Goal: Complete application form: Complete application form

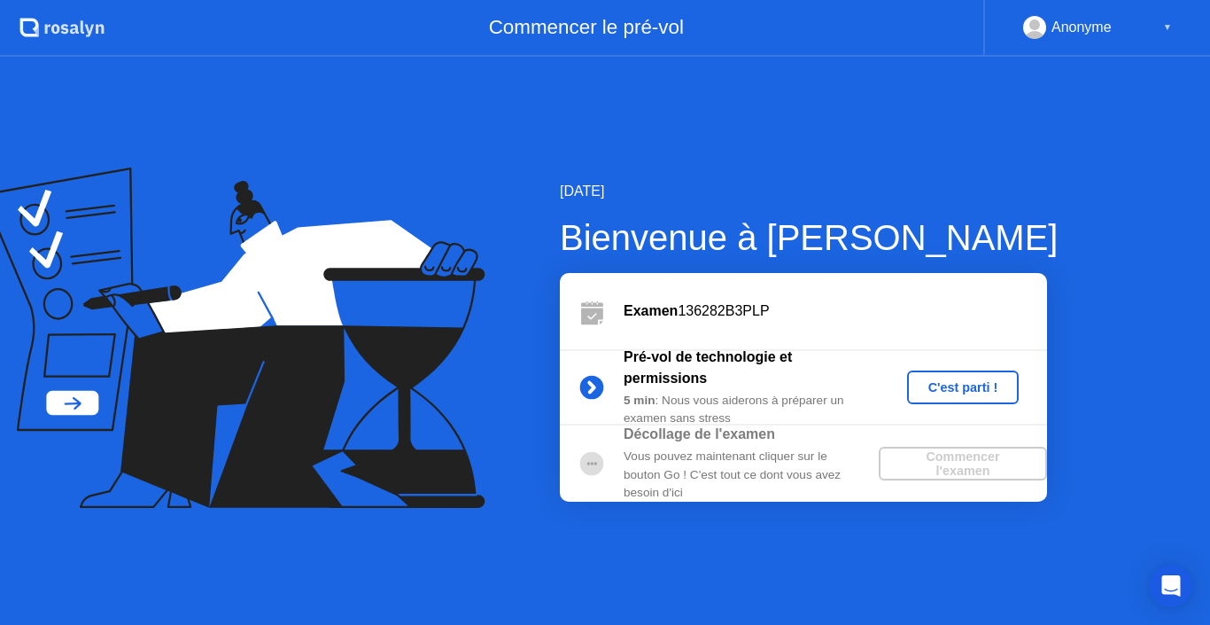
click at [987, 384] on div "C'est parti !" at bounding box center [963, 387] width 98 height 14
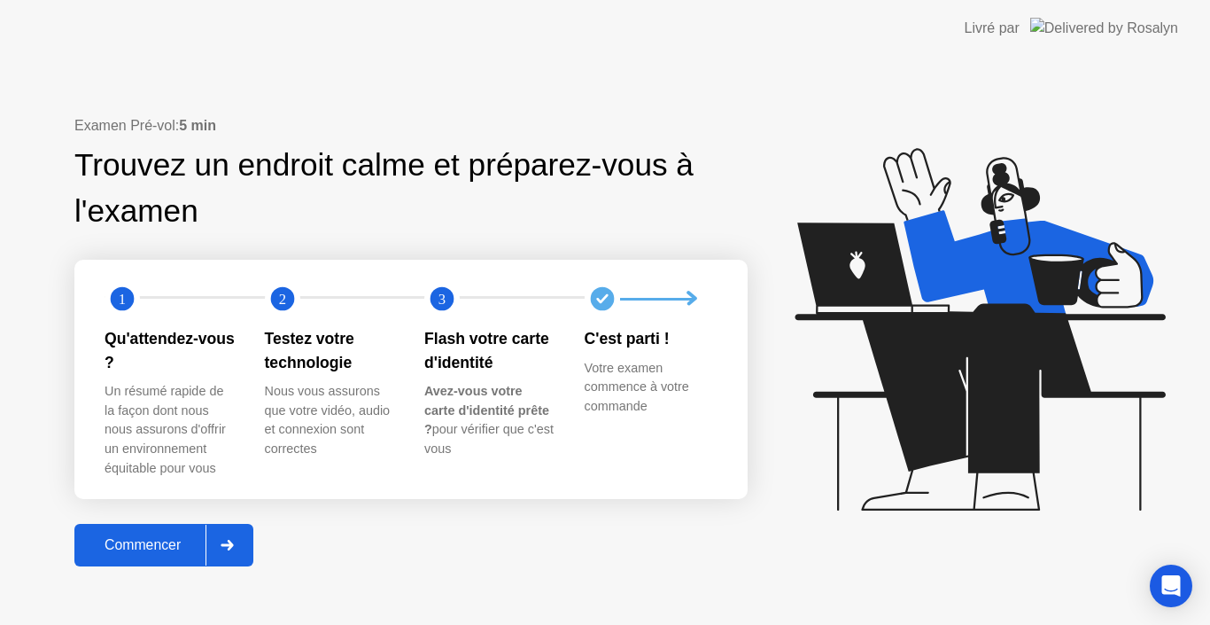
click at [234, 540] on icon at bounding box center [227, 545] width 13 height 11
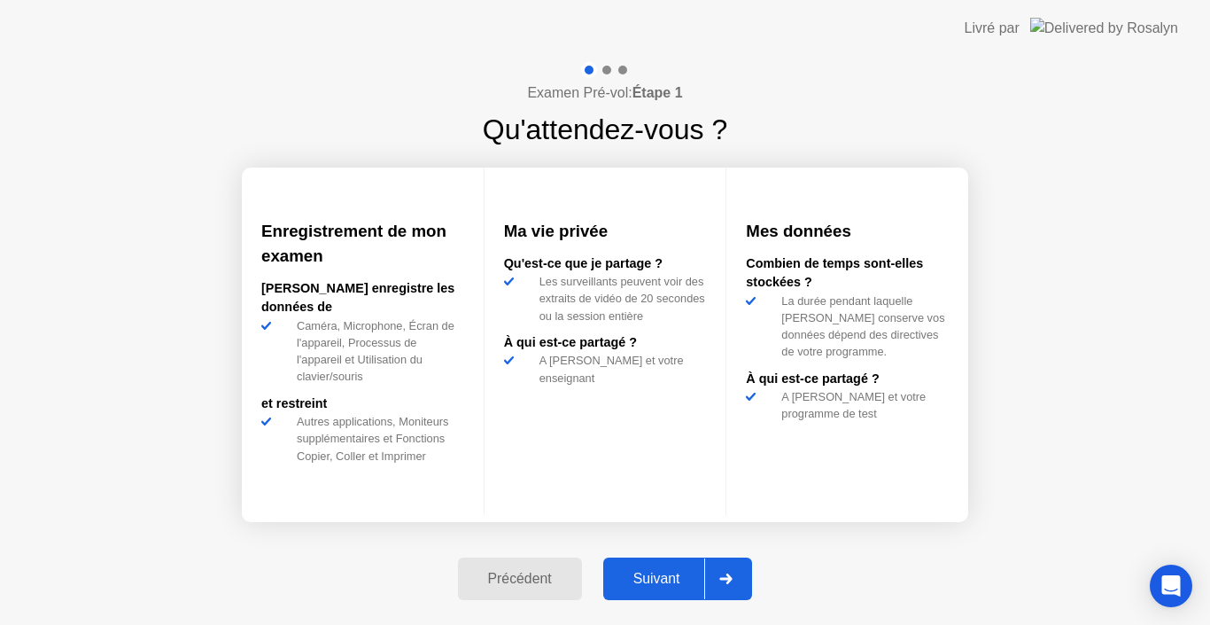
click at [672, 585] on div "Suivant" at bounding box center [657, 579] width 97 height 16
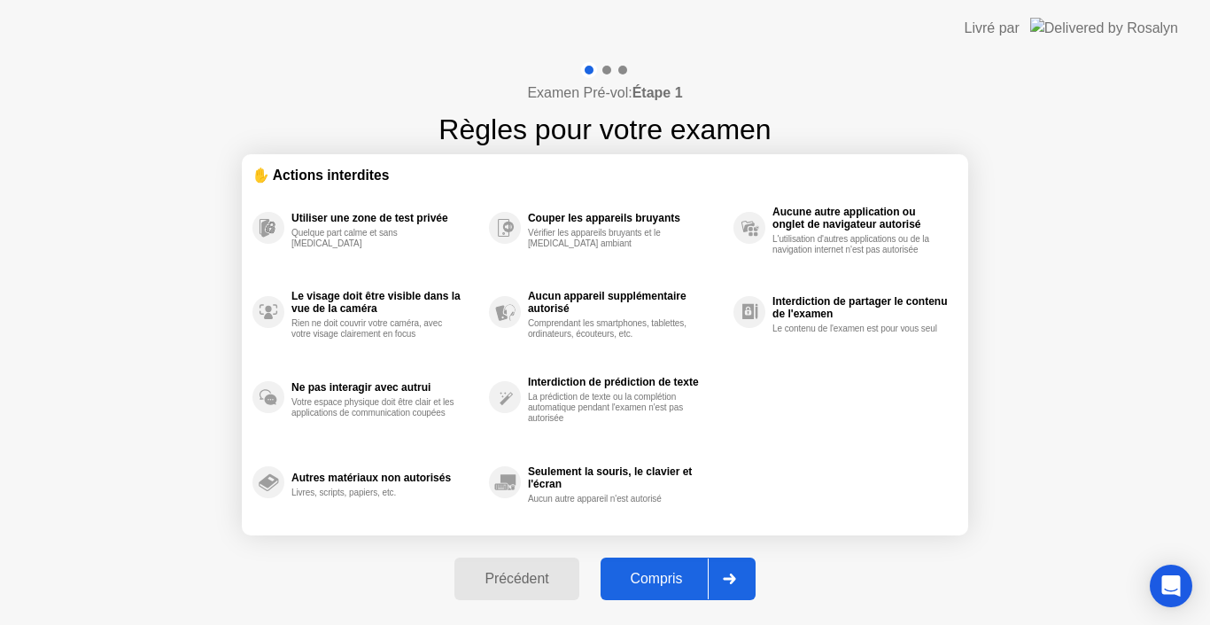
click at [687, 566] on button "Compris" at bounding box center [678, 578] width 155 height 43
select select "**********"
select select "*******"
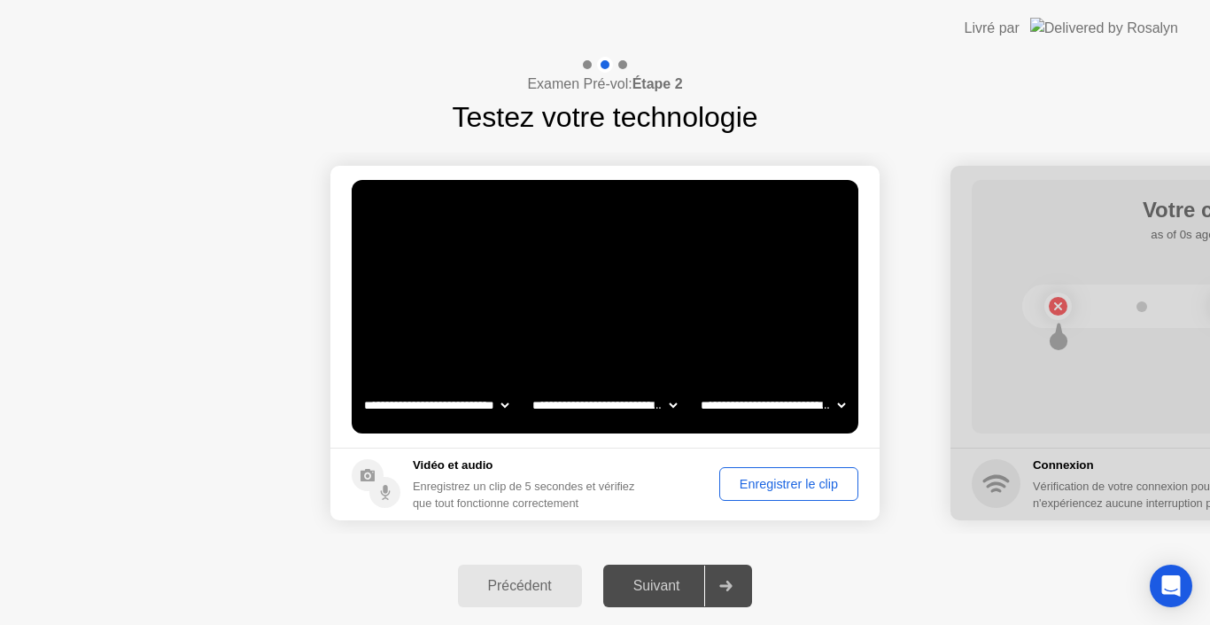
click at [758, 488] on div "Enregistrer le clip" at bounding box center [789, 484] width 127 height 14
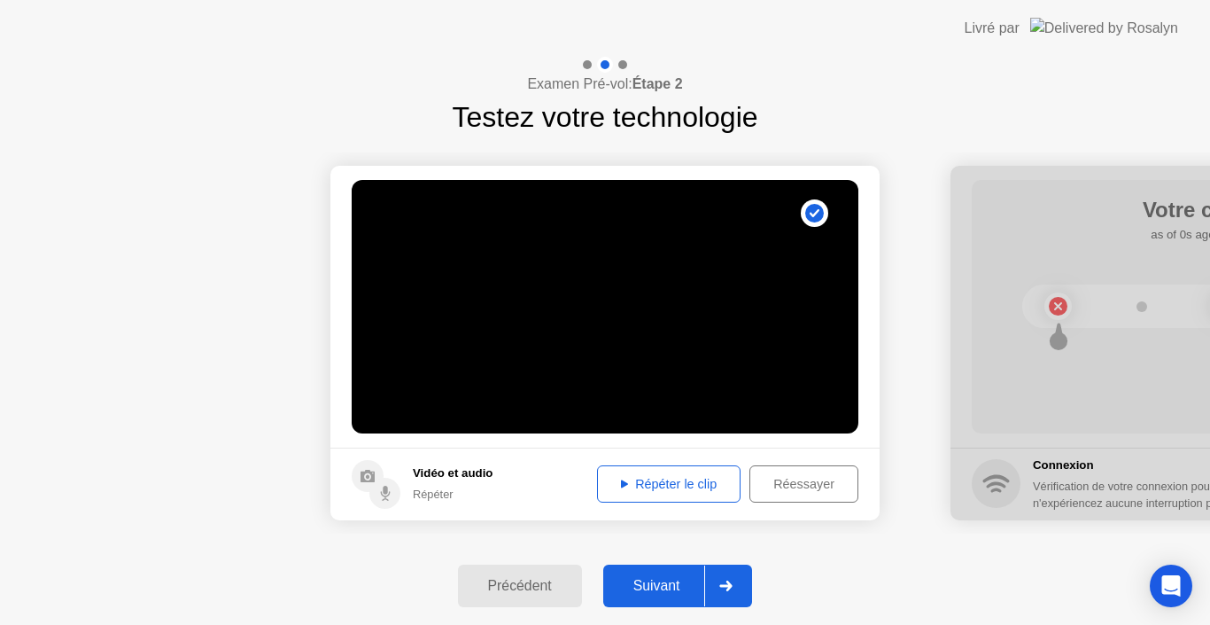
click at [681, 478] on div "Répéter le clip" at bounding box center [668, 484] width 131 height 14
click at [666, 580] on div "Suivant" at bounding box center [657, 586] width 97 height 16
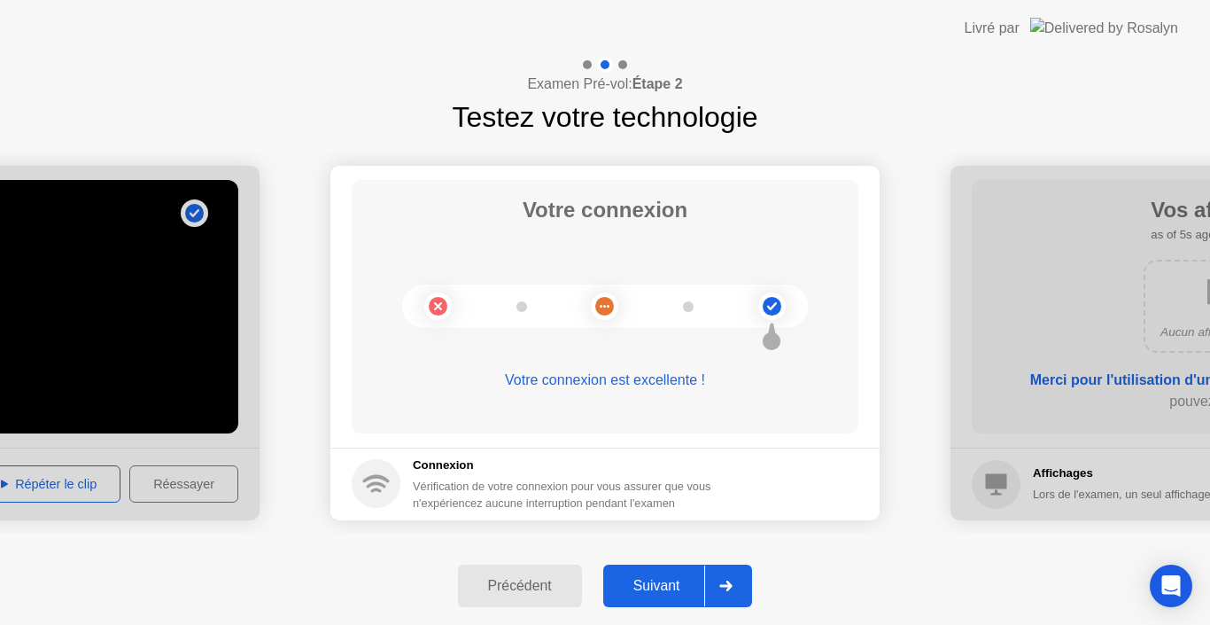
click at [666, 580] on div "Suivant" at bounding box center [657, 586] width 97 height 16
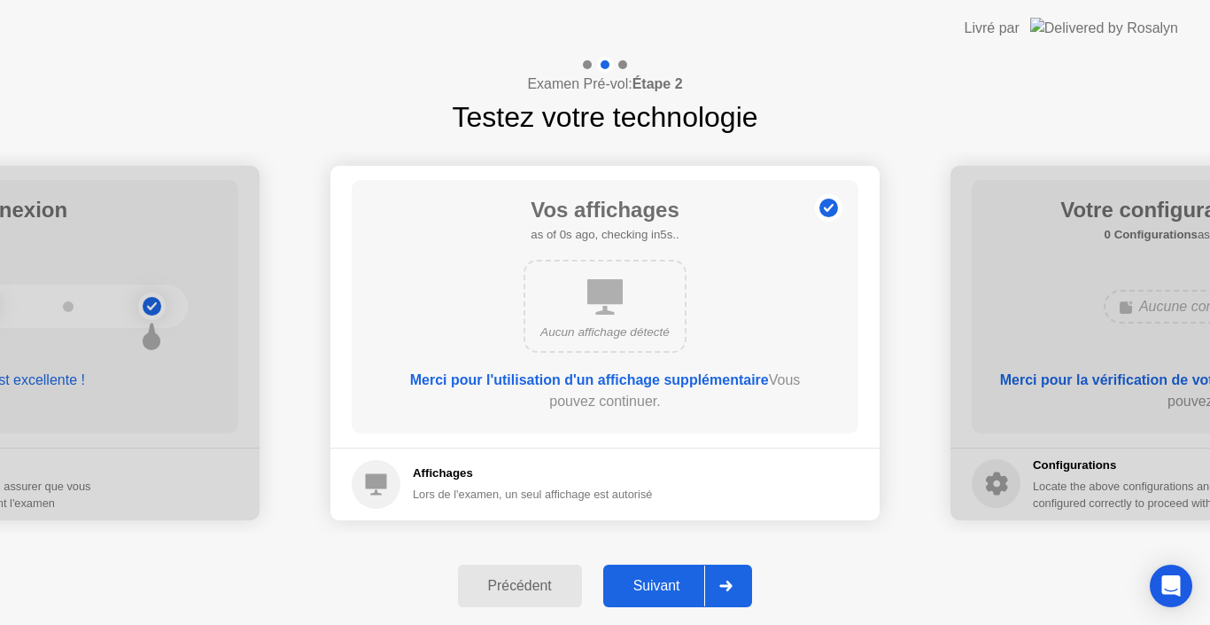
click at [666, 580] on div "Suivant" at bounding box center [657, 586] width 97 height 16
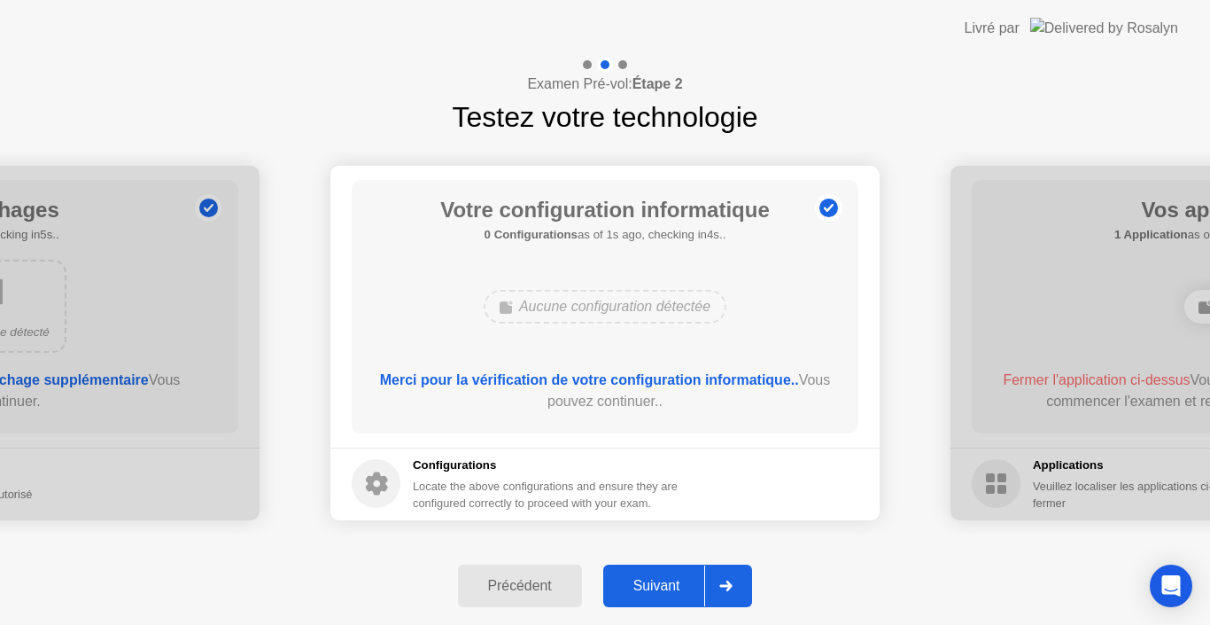
click at [666, 580] on div "Suivant" at bounding box center [657, 586] width 97 height 16
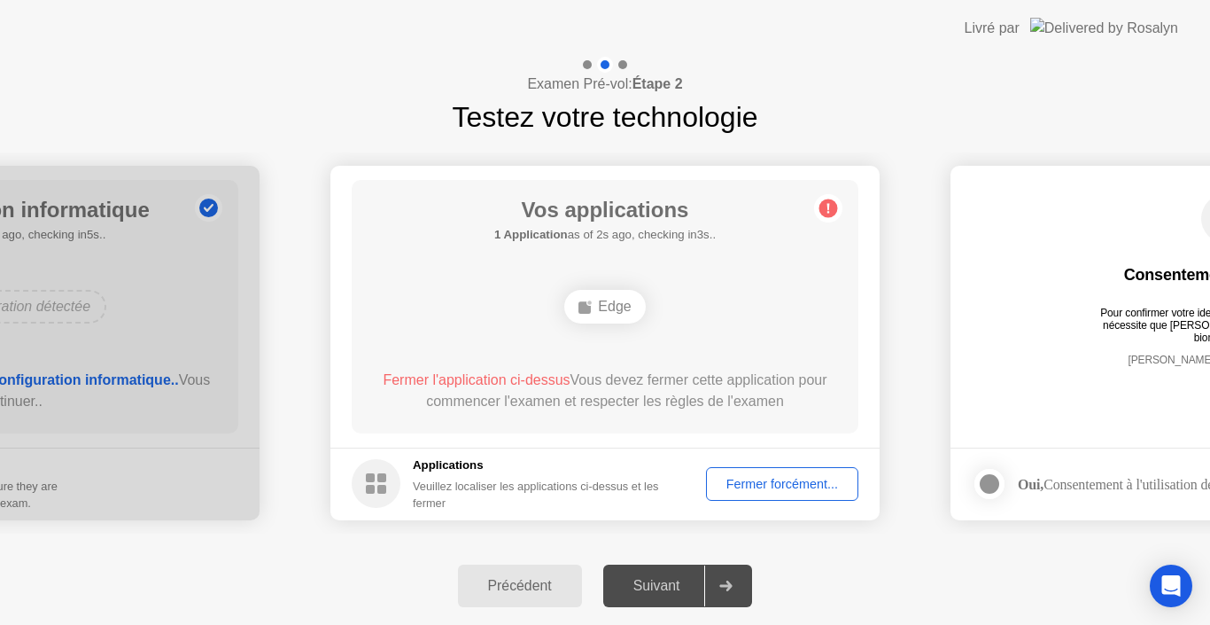
click at [666, 580] on div "Suivant" at bounding box center [657, 586] width 97 height 16
click at [547, 372] on span "Fermer l'application ci-dessus" at bounding box center [476, 379] width 187 height 15
click at [789, 484] on div "Fermer forcément..." at bounding box center [782, 484] width 140 height 14
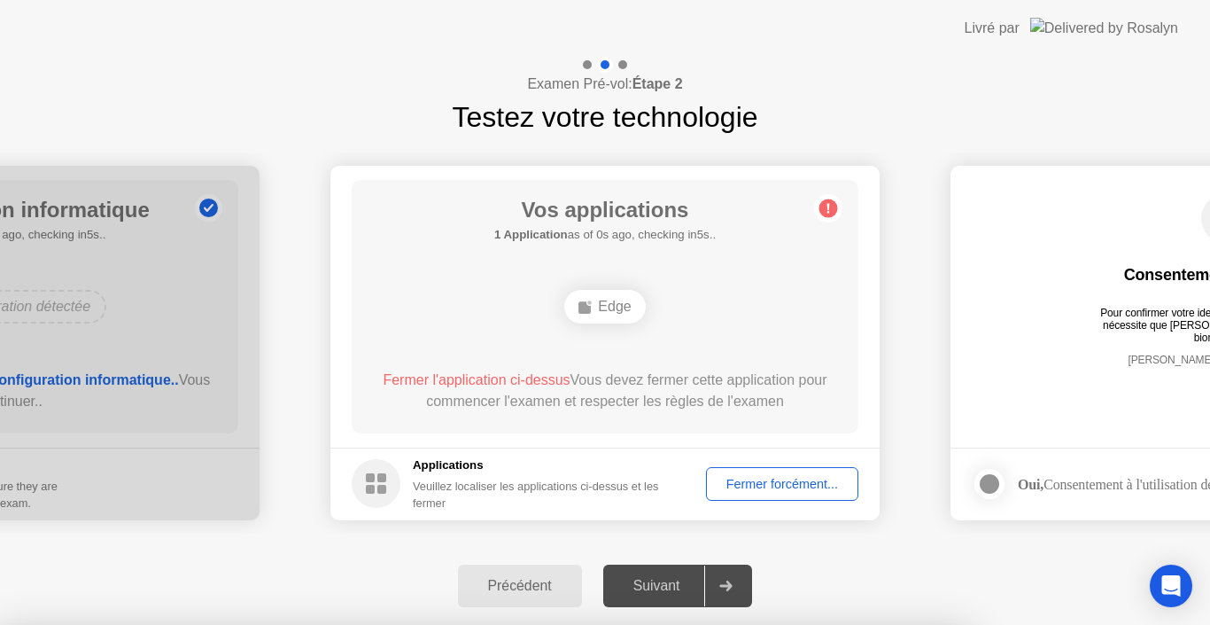
click at [789, 624] on div at bounding box center [605, 625] width 1210 height 0
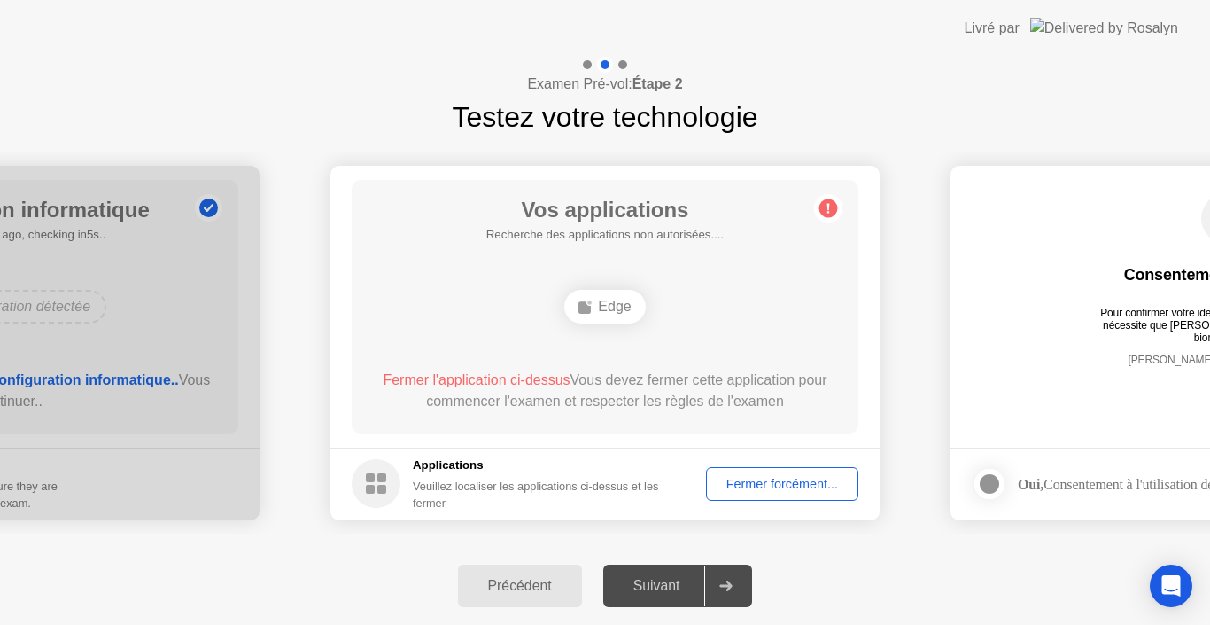
click at [632, 585] on div "Suivant" at bounding box center [657, 586] width 97 height 16
click at [831, 206] on circle at bounding box center [829, 207] width 19 height 19
click at [505, 482] on div "Veuillez localiser les applications ci-dessus et les fermer" at bounding box center [547, 495] width 268 height 34
click at [379, 485] on circle at bounding box center [376, 483] width 49 height 49
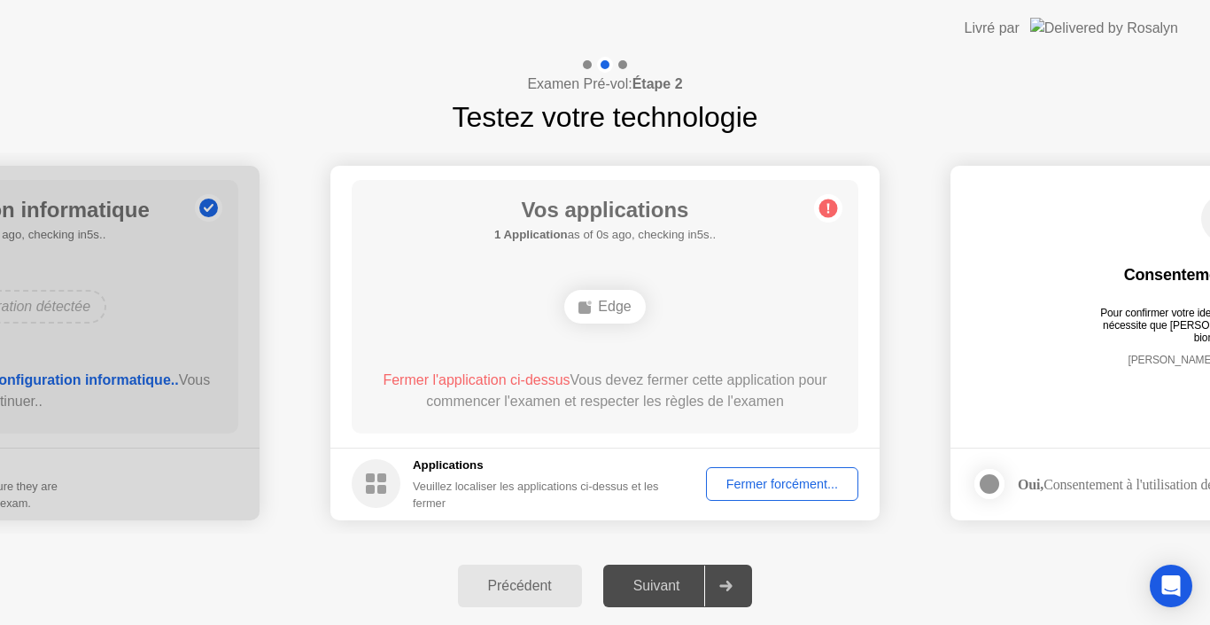
click at [379, 485] on circle at bounding box center [376, 483] width 49 height 49
click at [415, 470] on h5 "Applications" at bounding box center [547, 465] width 268 height 18
drag, startPoint x: 371, startPoint y: 486, endPoint x: 626, endPoint y: 470, distance: 255.7
click at [626, 470] on div "Applications Veuillez localiser les applications ci-dessus et les fermer" at bounding box center [517, 483] width 330 height 55
click at [783, 479] on div "Fermer forcément..." at bounding box center [782, 484] width 140 height 14
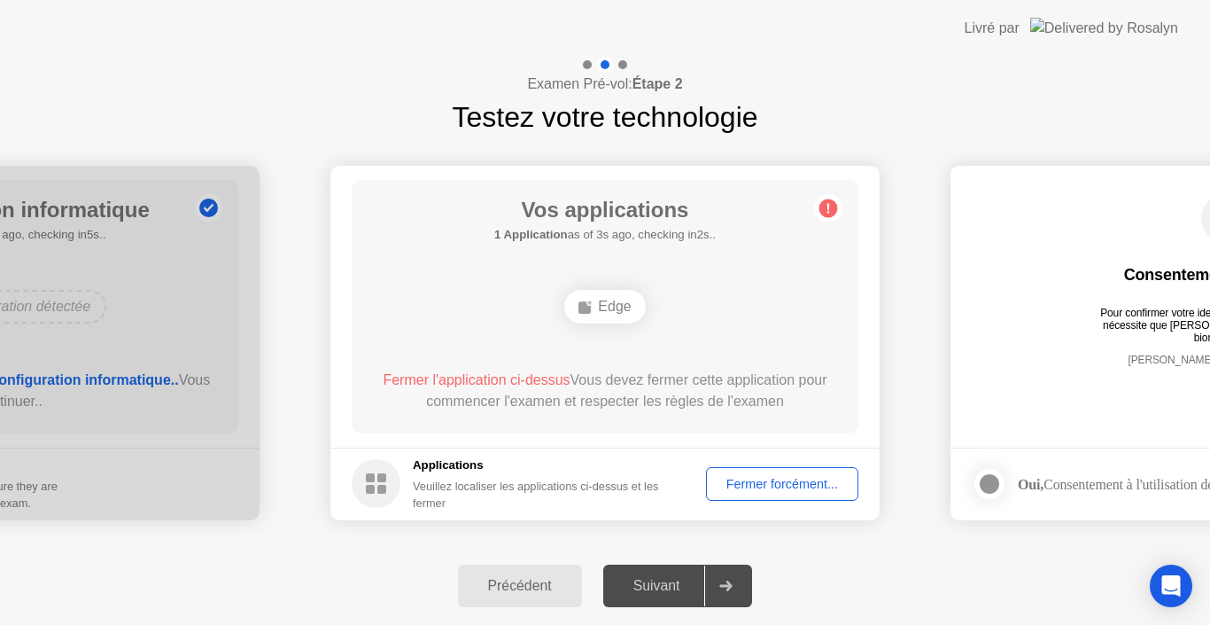
click at [764, 478] on div "Fermer forcément..." at bounding box center [782, 484] width 140 height 14
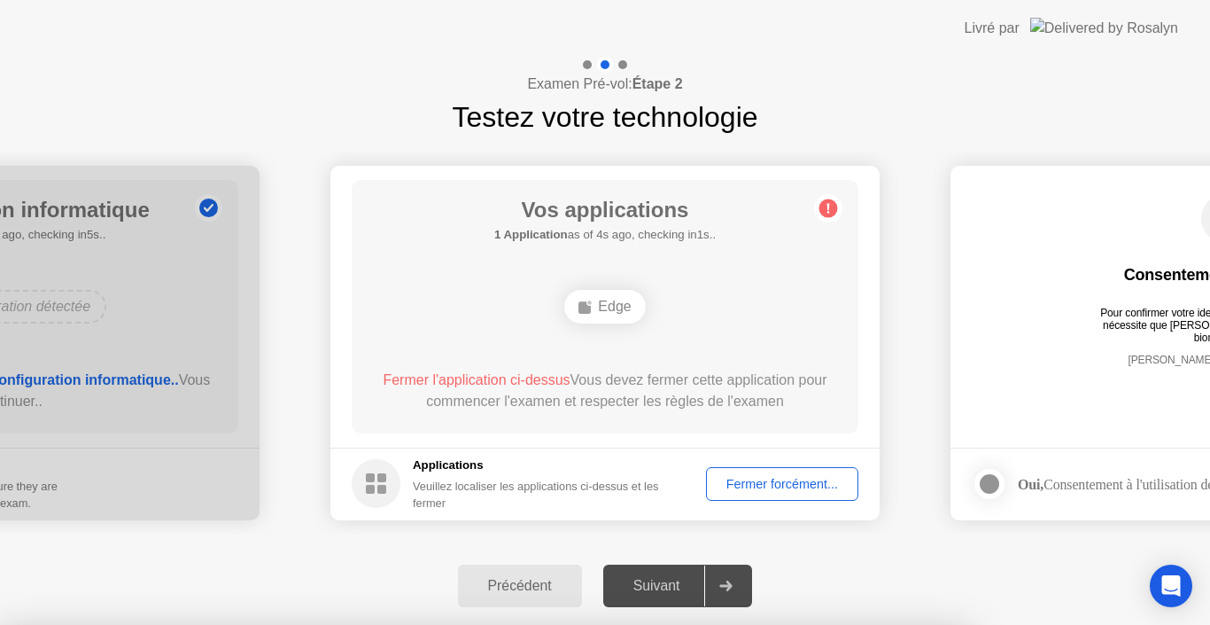
click at [764, 624] on div at bounding box center [605, 625] width 1210 height 0
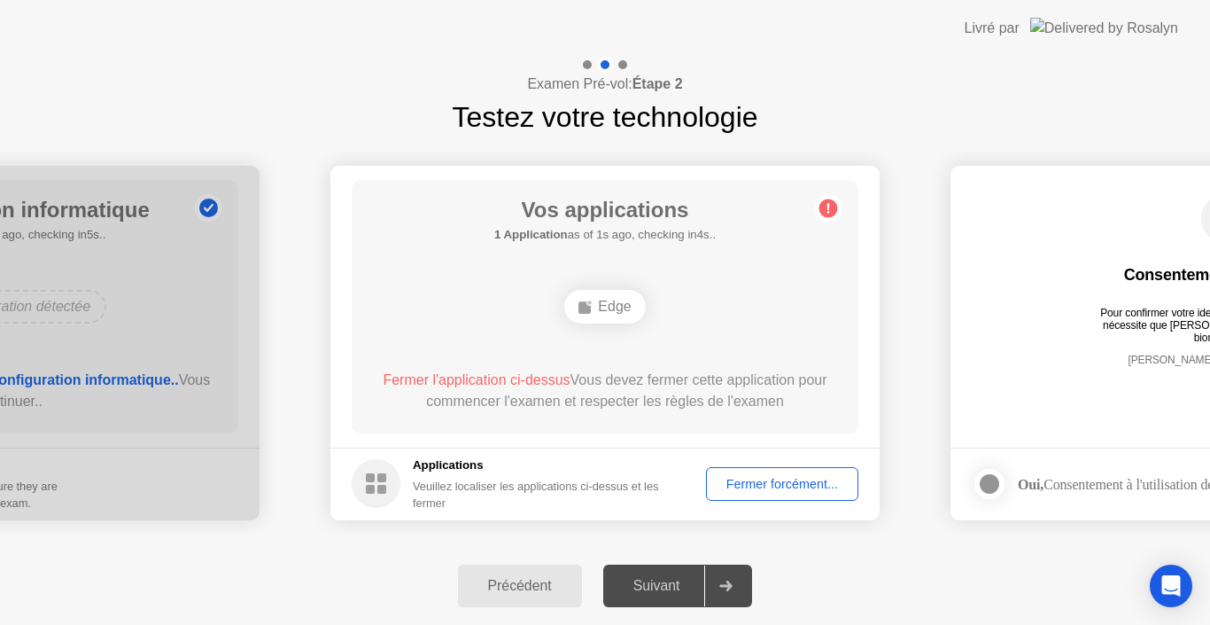
click at [746, 477] on div "Fermer forcément..." at bounding box center [782, 484] width 140 height 14
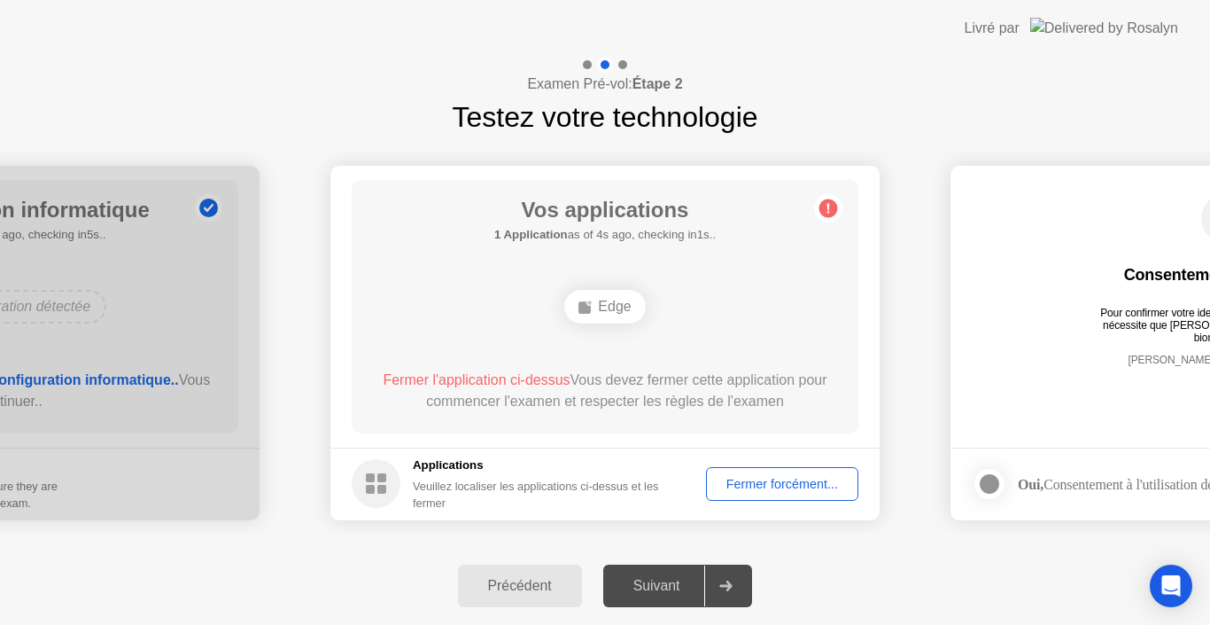
click at [734, 477] on div "Fermer forcément..." at bounding box center [782, 484] width 140 height 14
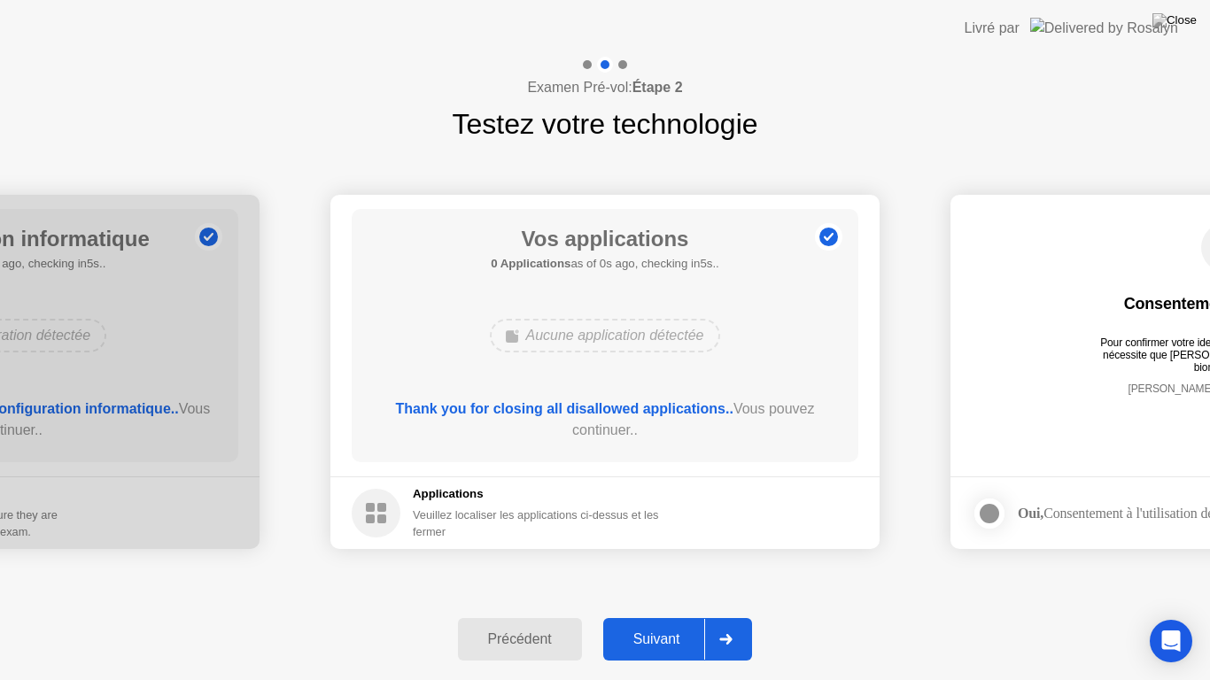
click at [613, 388] on div "Vos applications 0 Applications as of 0s ago, checking in5s.. Aucune applicatio…" at bounding box center [605, 335] width 507 height 253
click at [650, 624] on button "Suivant" at bounding box center [678, 639] width 150 height 43
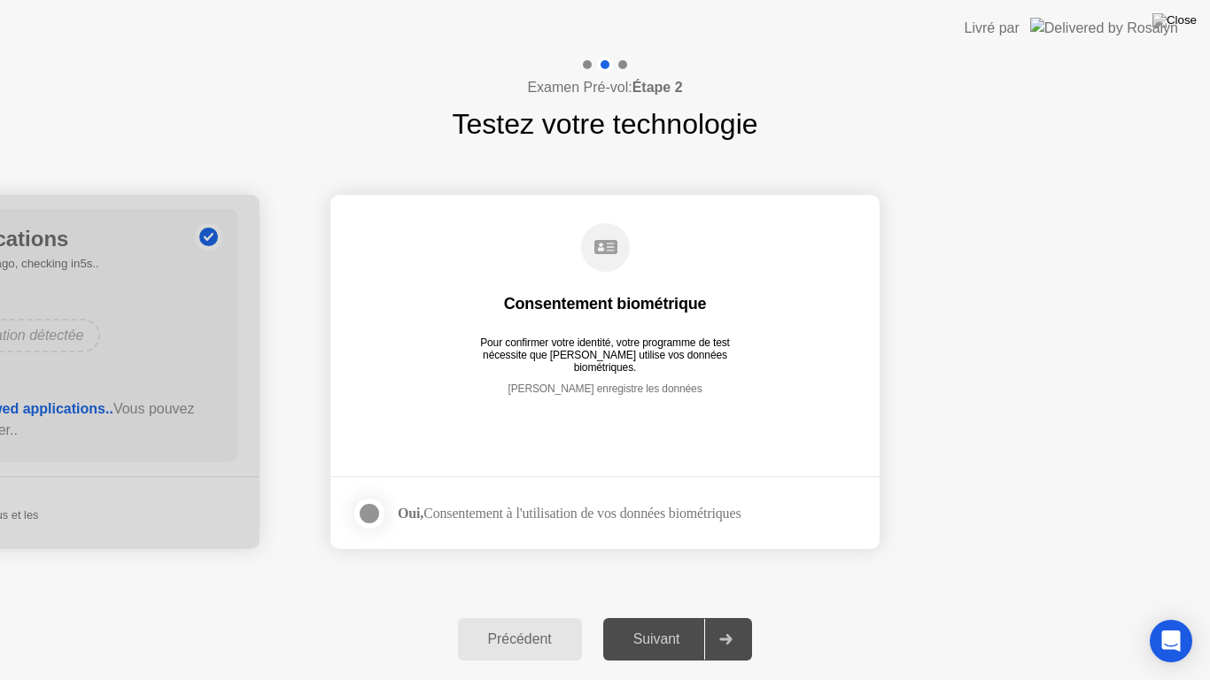
click at [365, 508] on div at bounding box center [369, 513] width 21 height 21
click at [721, 624] on div at bounding box center [725, 639] width 43 height 41
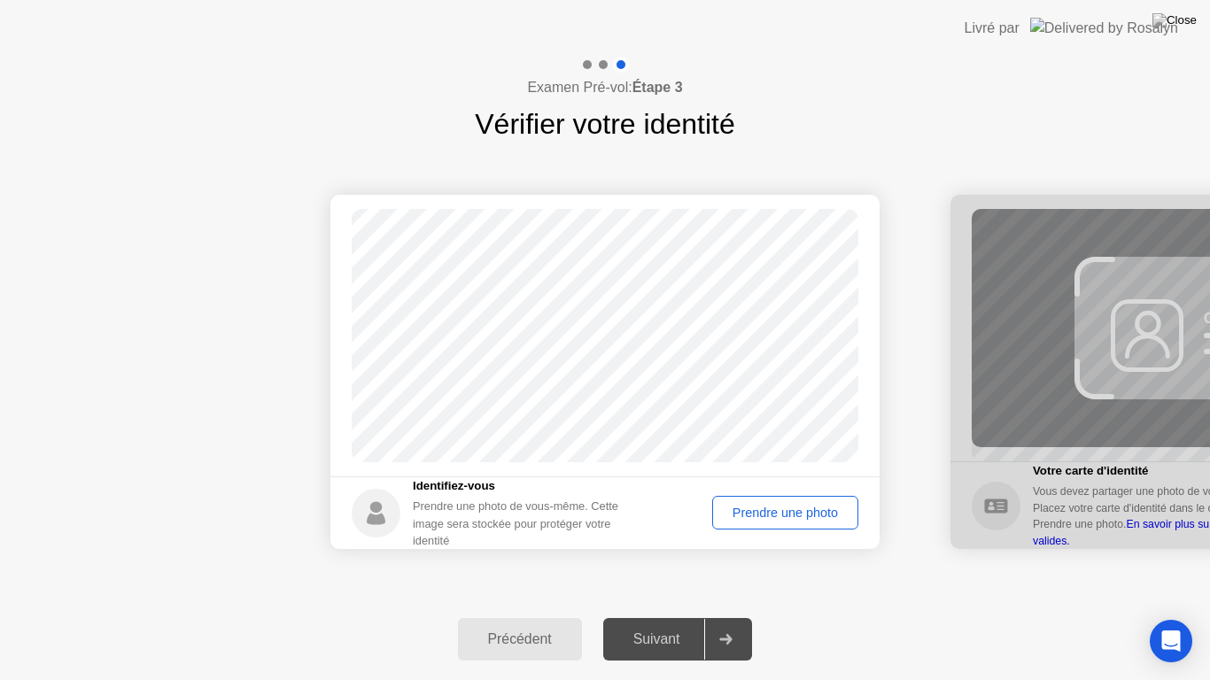
click at [742, 511] on div "Prendre une photo" at bounding box center [786, 513] width 134 height 14
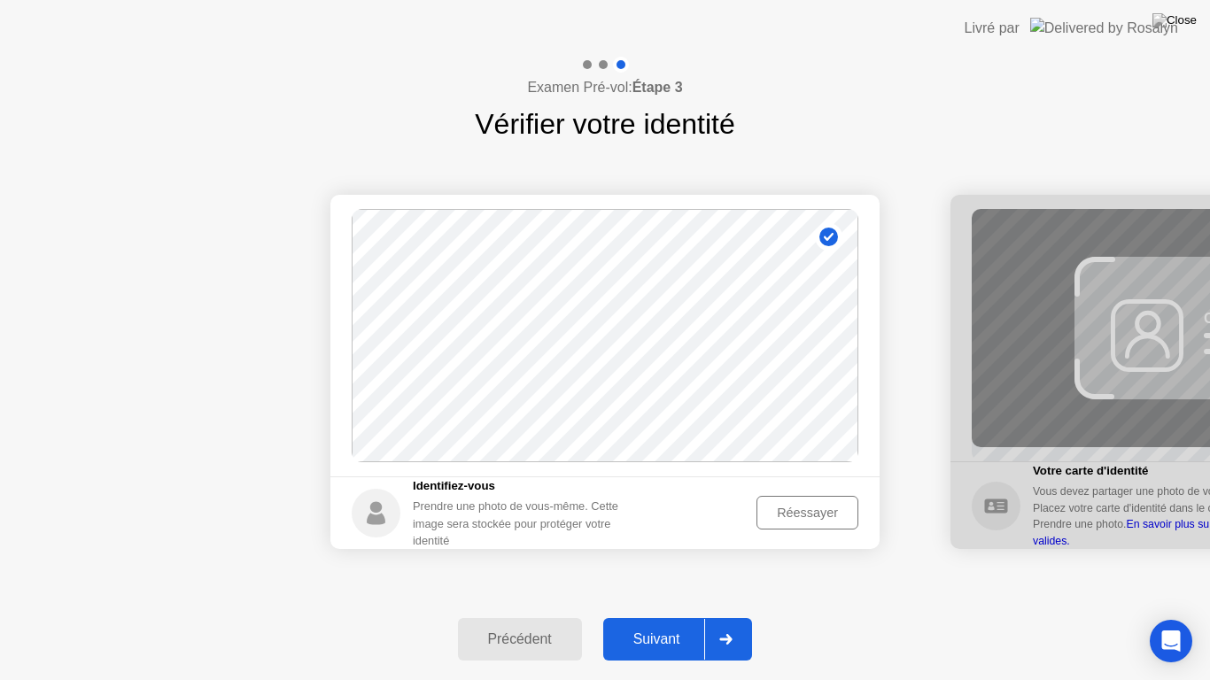
click at [665, 624] on div "Suivant" at bounding box center [657, 640] width 97 height 16
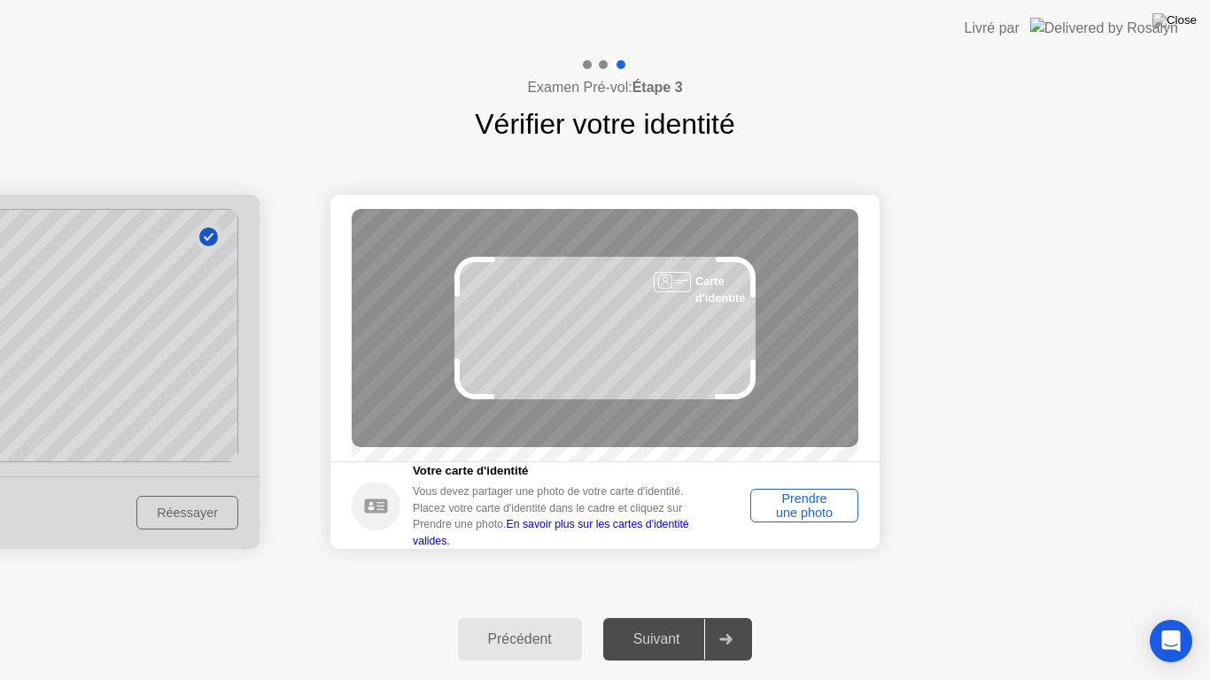
click at [800, 506] on div "Prendre une photo" at bounding box center [805, 506] width 96 height 28
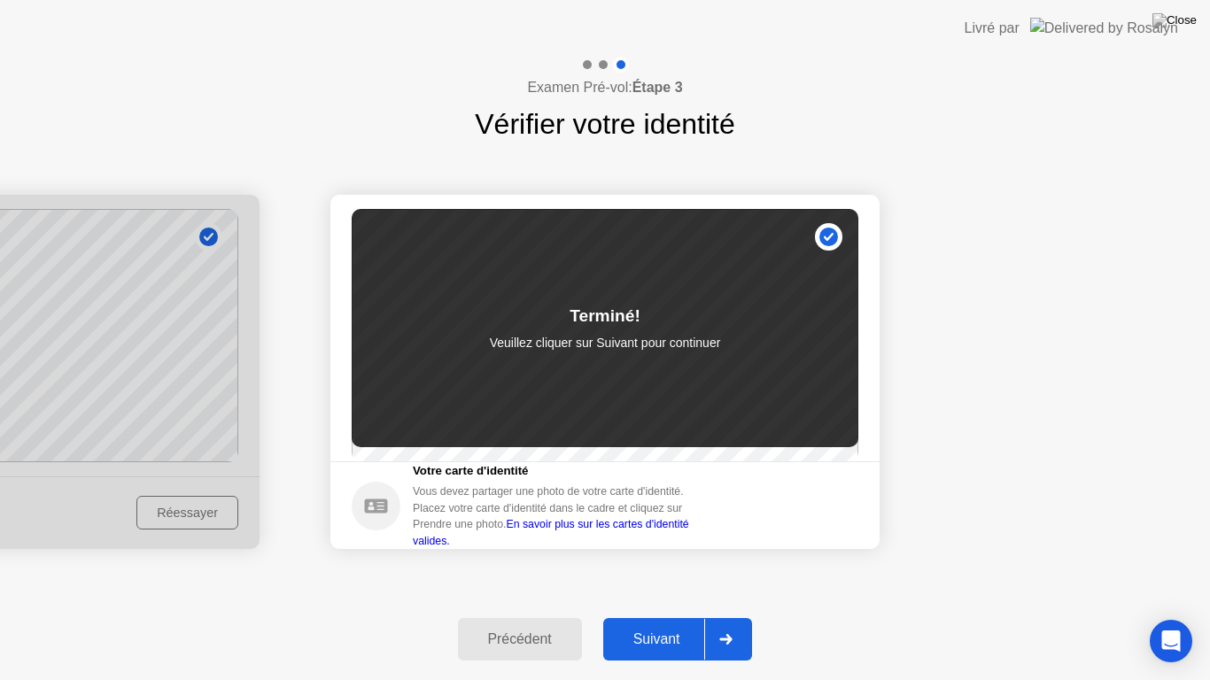
click at [665, 624] on button "Suivant" at bounding box center [678, 639] width 150 height 43
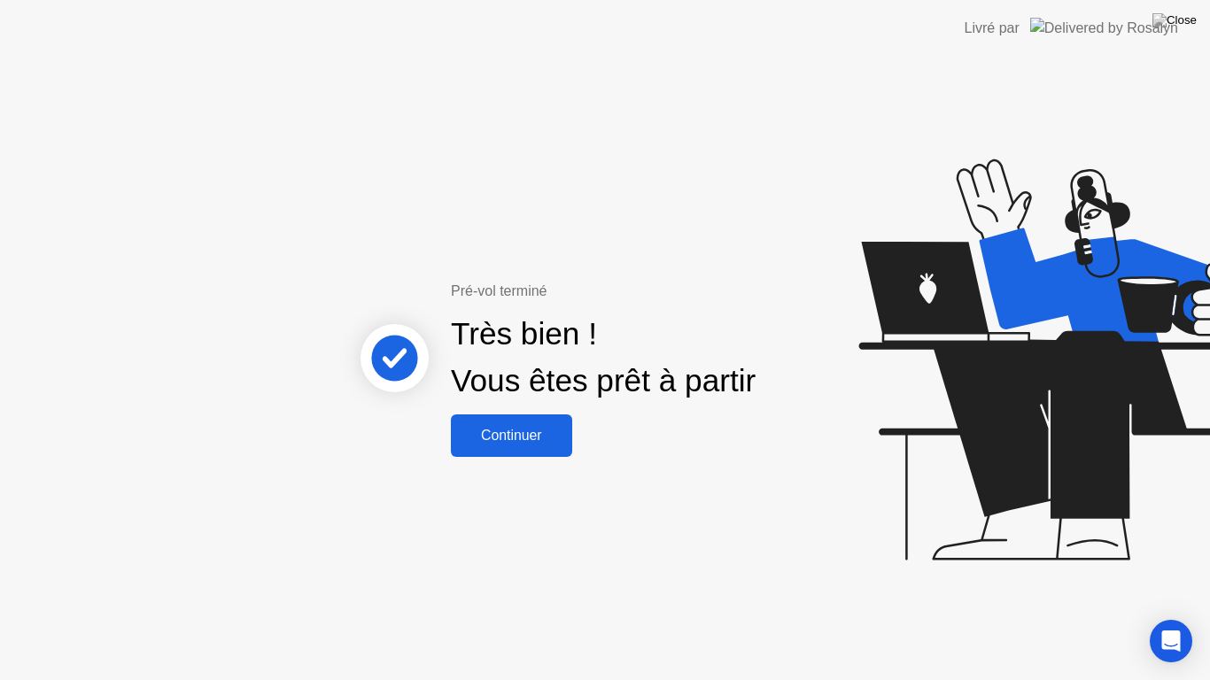
click at [516, 441] on div "Continuer" at bounding box center [511, 436] width 111 height 16
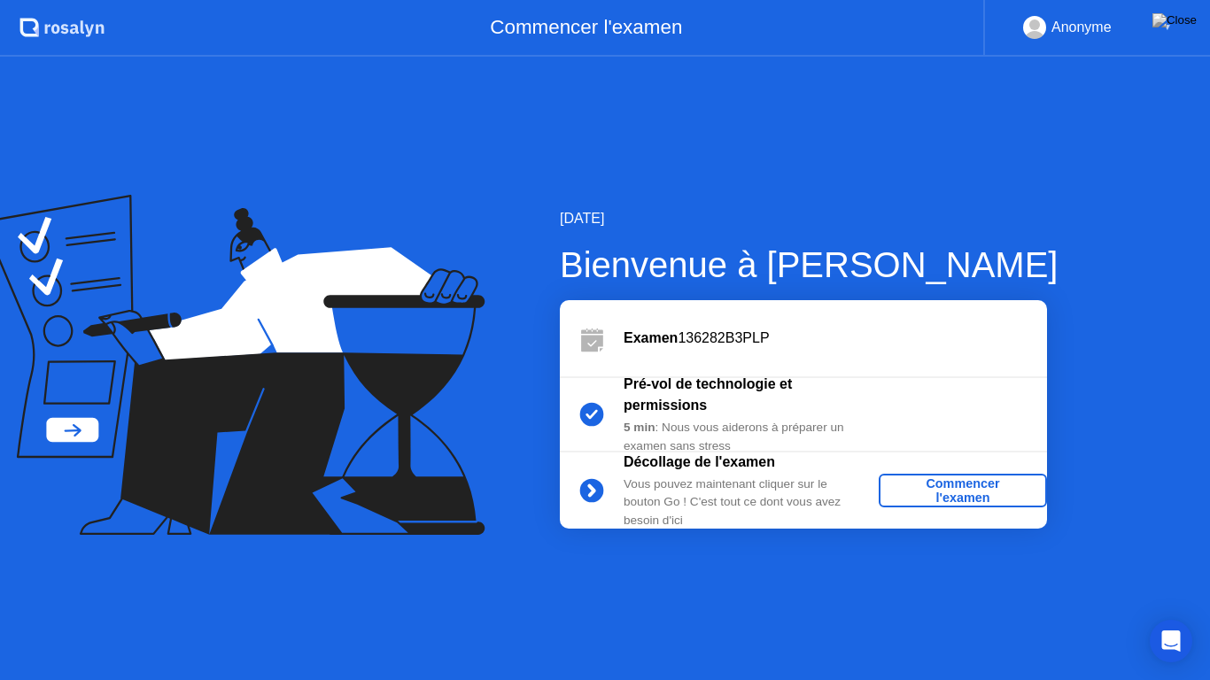
click at [937, 501] on div "Commencer l'examen" at bounding box center [963, 491] width 154 height 28
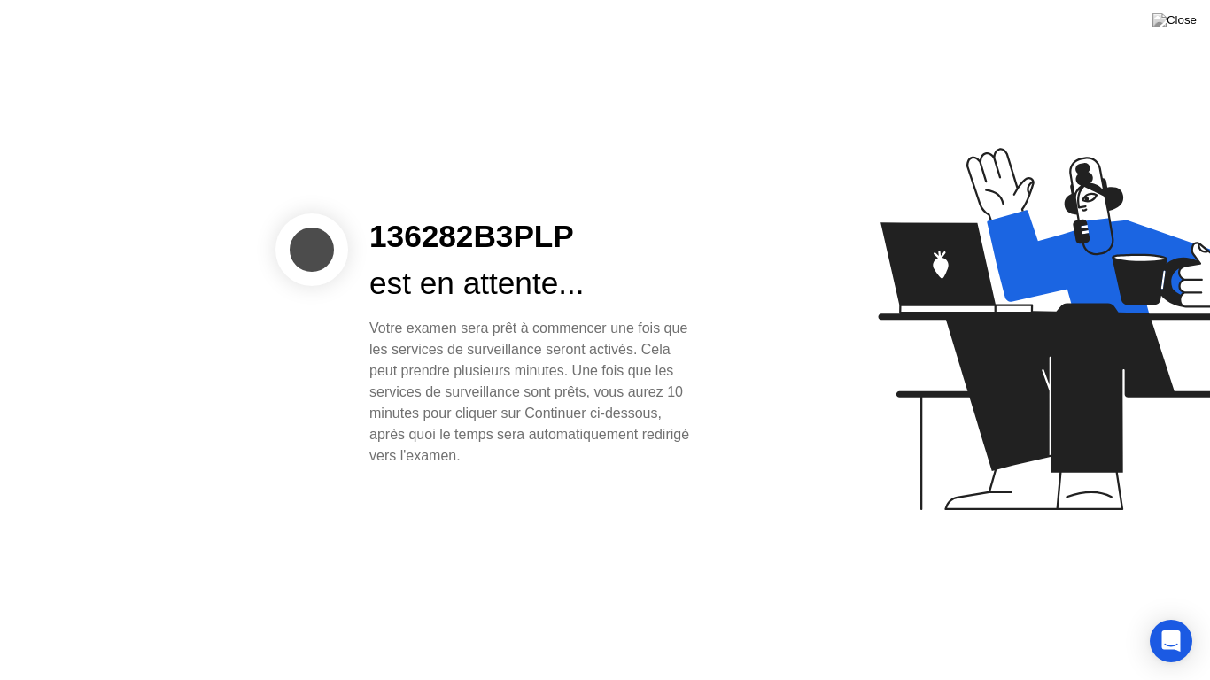
click at [937, 501] on icon at bounding box center [1059, 338] width 457 height 454
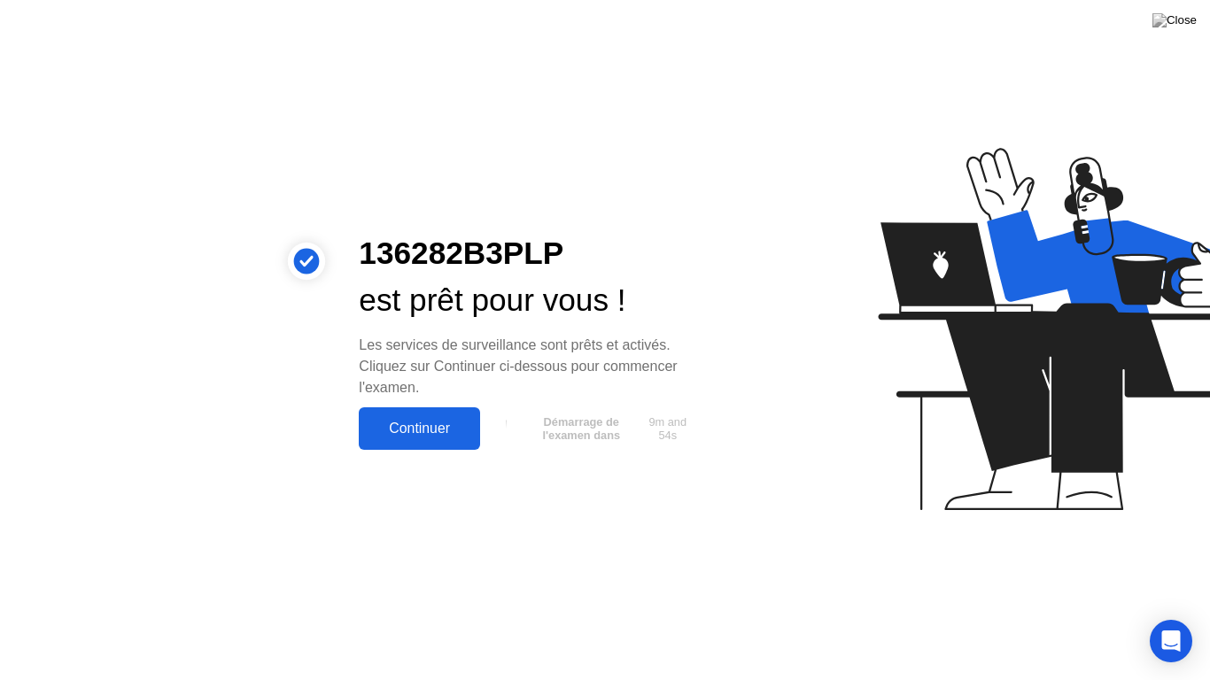
click at [411, 423] on div "Continuer" at bounding box center [419, 429] width 111 height 16
